Goal: Find specific page/section

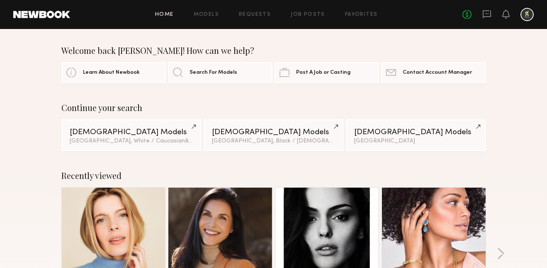
click at [56, 12] on link at bounding box center [41, 14] width 57 height 7
click at [258, 15] on link "Requests" at bounding box center [255, 14] width 32 height 5
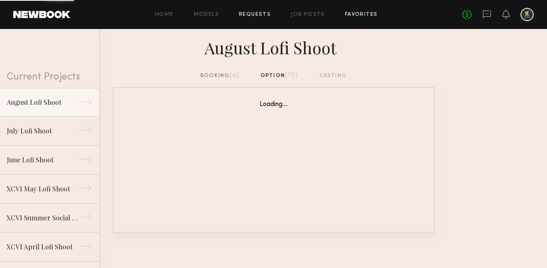
click at [365, 15] on link "Favorites" at bounding box center [361, 14] width 33 height 5
